Goal: Navigation & Orientation: Understand site structure

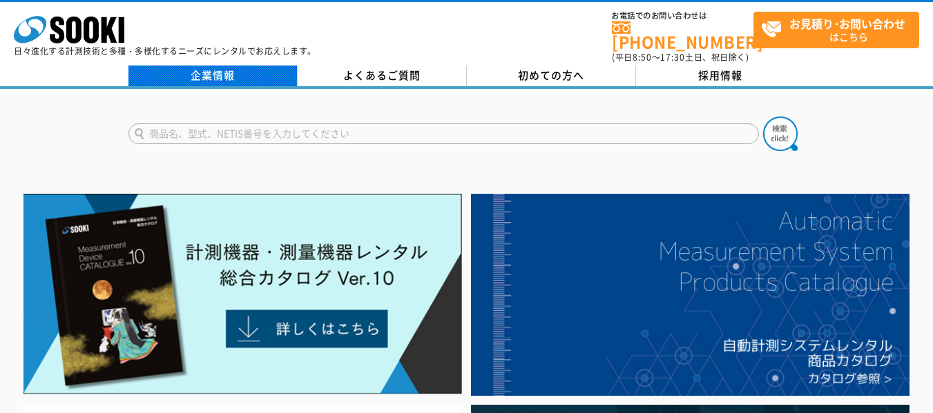
click at [217, 66] on link "企業情報" at bounding box center [212, 76] width 169 height 21
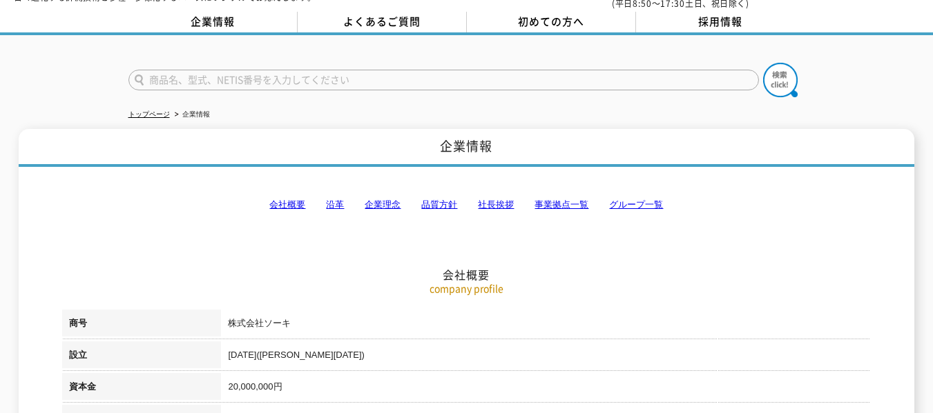
scroll to position [69, 0]
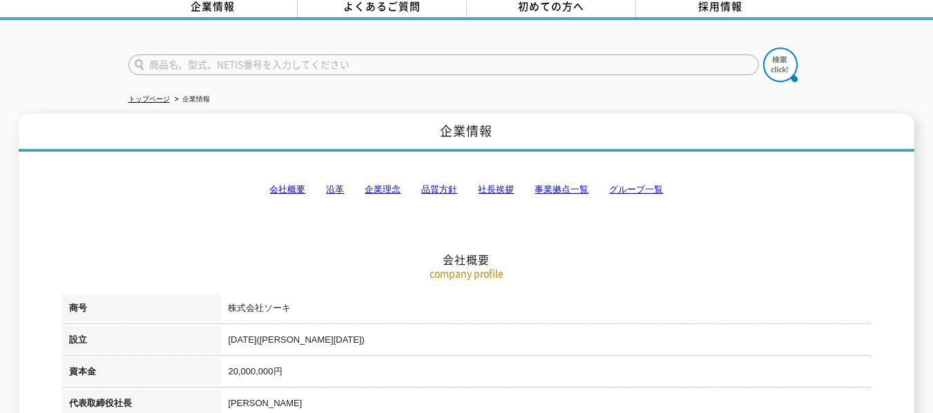
click at [284, 184] on link "会社概要" at bounding box center [287, 189] width 36 height 10
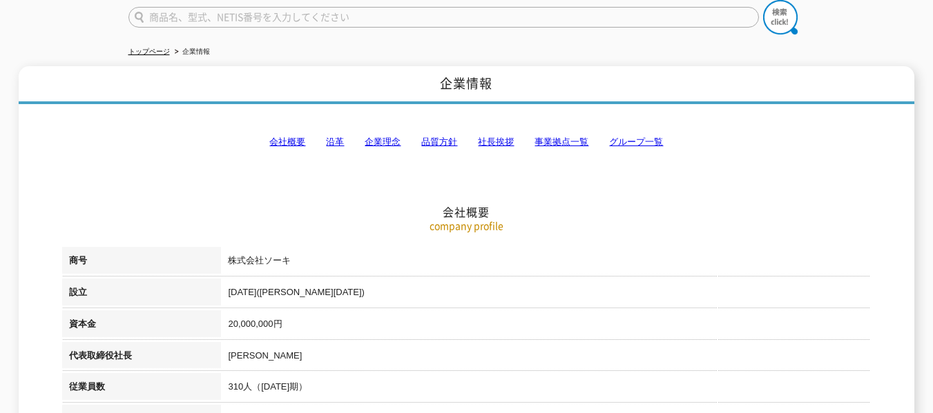
scroll to position [0, 0]
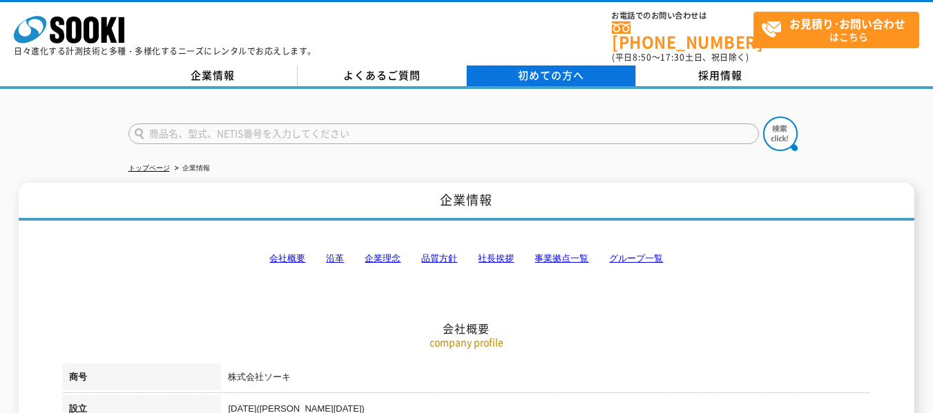
click at [557, 68] on span "初めての方へ" at bounding box center [551, 75] width 66 height 15
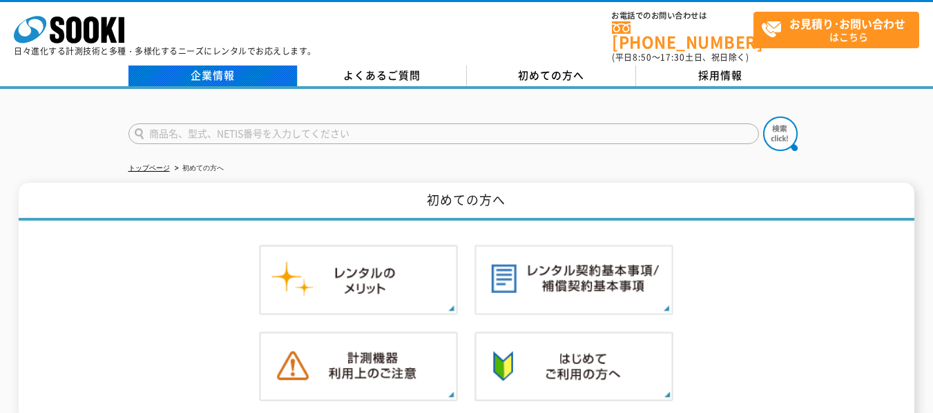
click at [206, 66] on link "企業情報" at bounding box center [212, 76] width 169 height 21
